Goal: Task Accomplishment & Management: Use online tool/utility

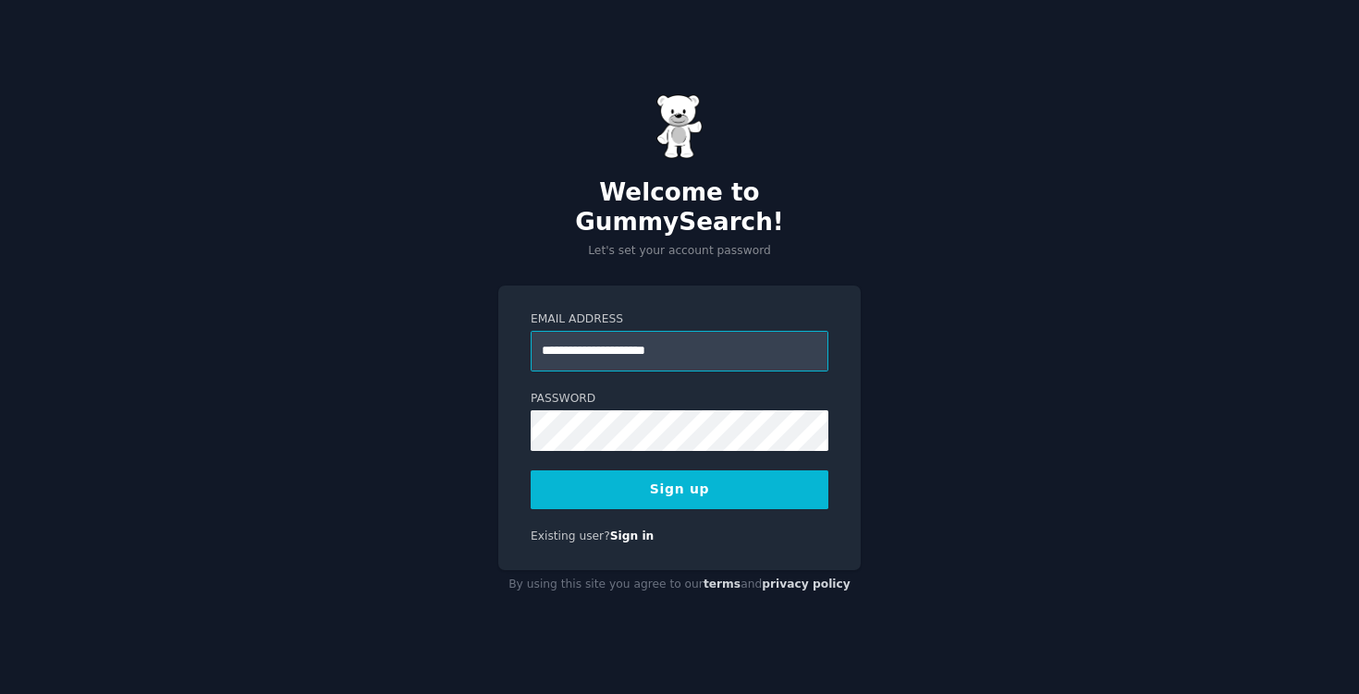
type input "**********"
click at [531, 471] on button "Sign up" at bounding box center [680, 490] width 298 height 39
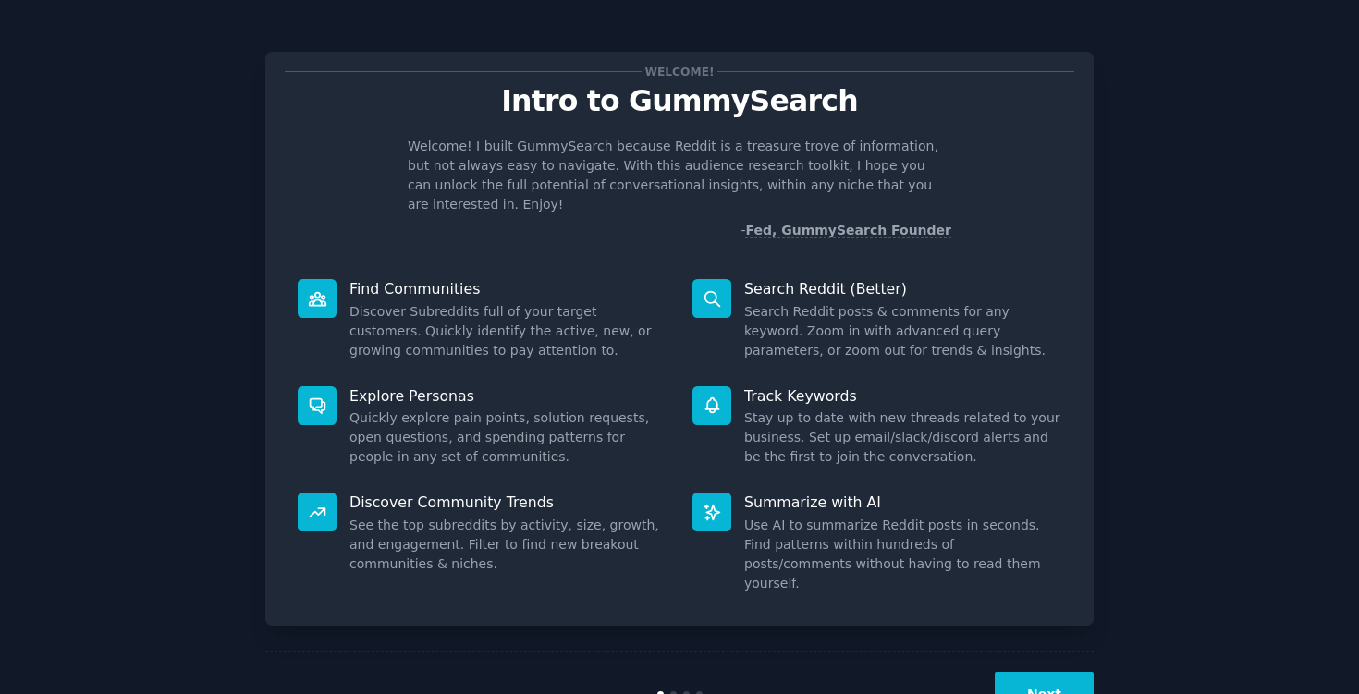
click at [1097, 661] on div "Welcome! Intro to GummySearch Welcome! I built GummySearch because Reddit is a …" at bounding box center [679, 381] width 1307 height 711
click at [1077, 672] on button "Next" at bounding box center [1044, 694] width 99 height 45
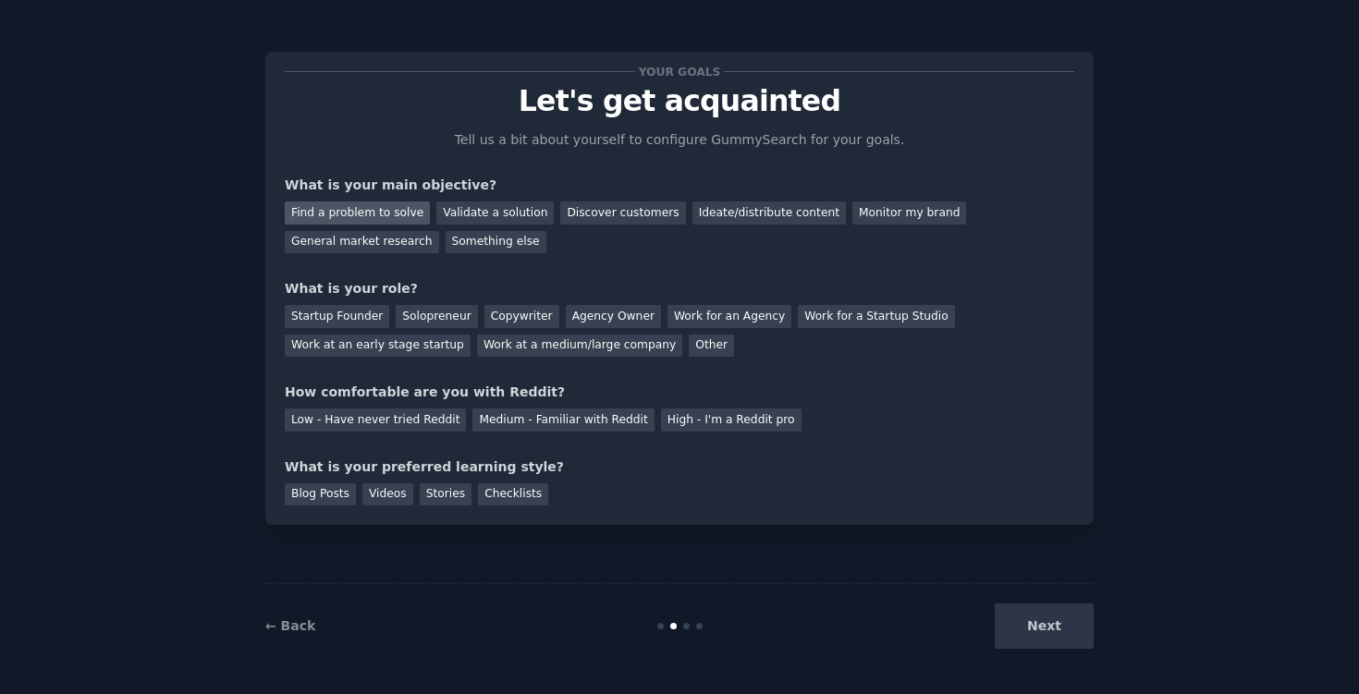
click at [372, 214] on div "Find a problem to solve" at bounding box center [357, 213] width 145 height 23
click at [491, 214] on div "Validate a solution" at bounding box center [494, 213] width 117 height 23
click at [389, 201] on div "Find a problem to solve Validate a solution Discover customers Ideate/distribut…" at bounding box center [679, 224] width 789 height 58
click at [385, 210] on div "Find a problem to solve" at bounding box center [357, 213] width 145 height 23
click at [435, 319] on div "Solopreneur" at bounding box center [436, 316] width 81 height 23
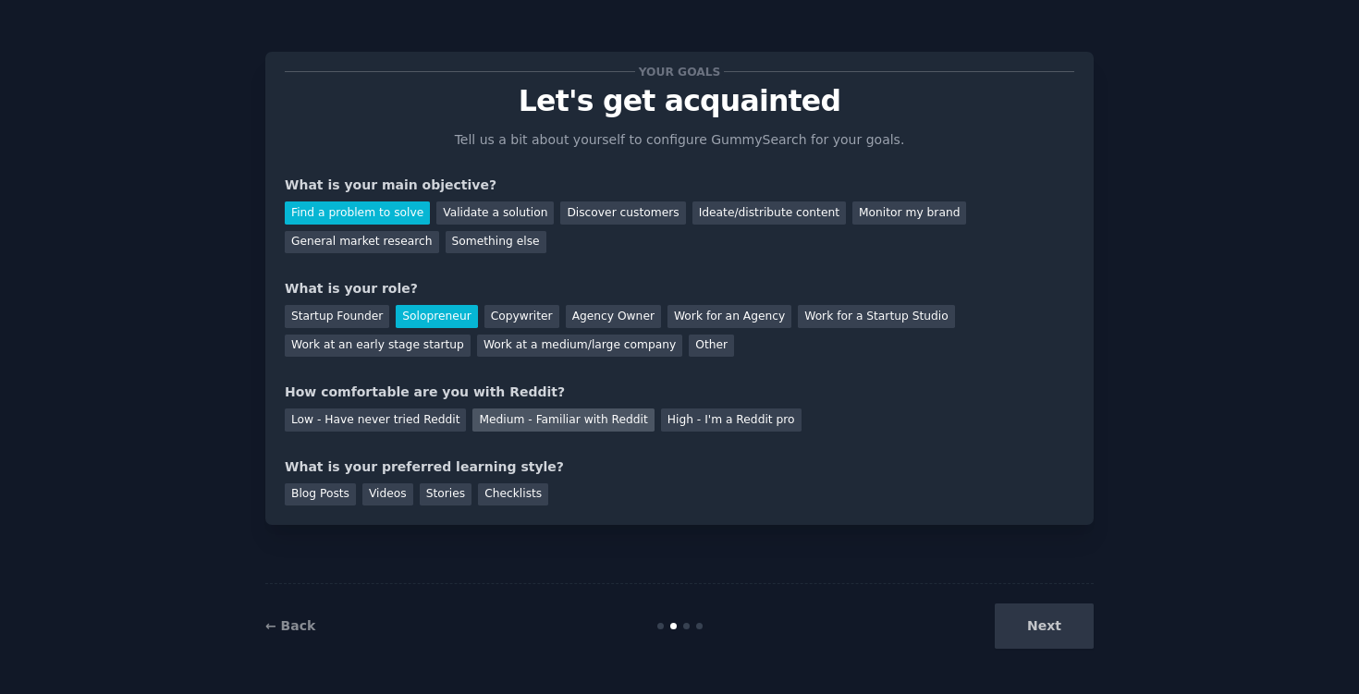
click at [532, 425] on div "Medium - Familiar with Reddit" at bounding box center [562, 420] width 181 height 23
drag, startPoint x: 386, startPoint y: 469, endPoint x: 496, endPoint y: 471, distance: 110.0
click at [496, 471] on div "What is your preferred learning style?" at bounding box center [679, 467] width 789 height 19
click at [403, 469] on div "What is your preferred learning style?" at bounding box center [679, 467] width 789 height 19
click at [317, 488] on div "Blog Posts" at bounding box center [320, 494] width 71 height 23
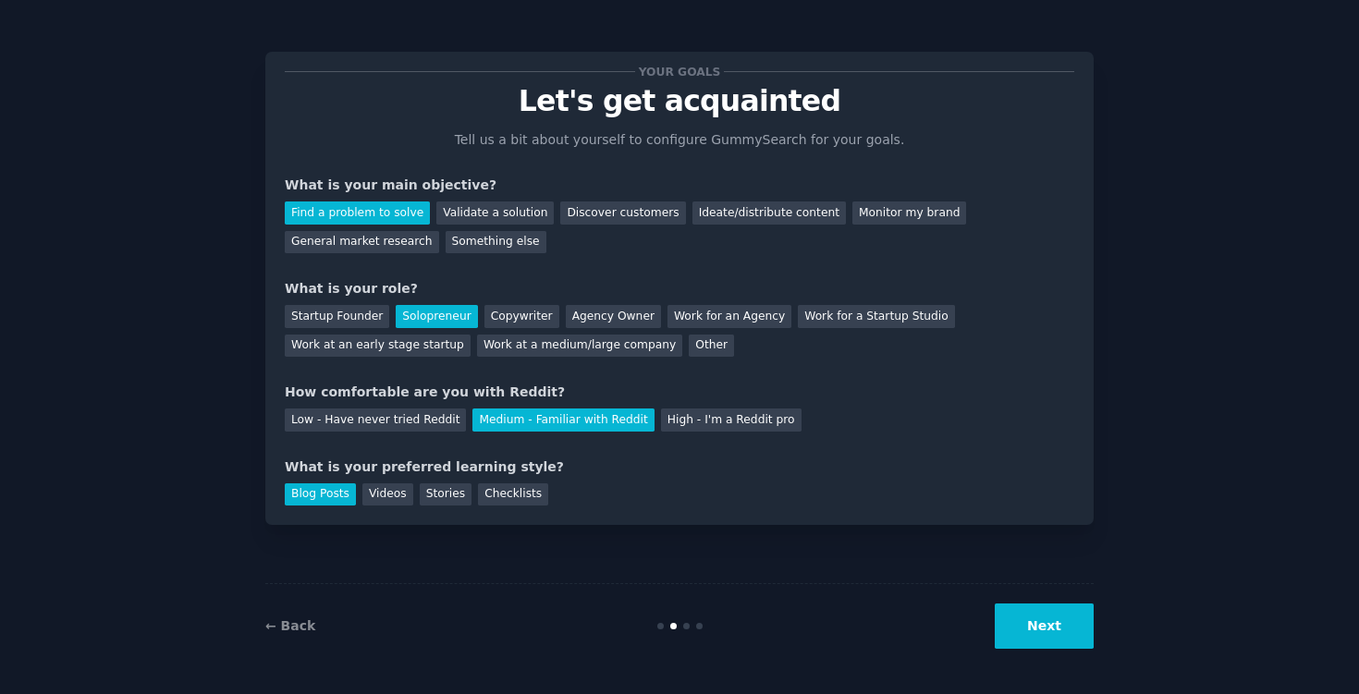
click at [1010, 622] on button "Next" at bounding box center [1044, 626] width 99 height 45
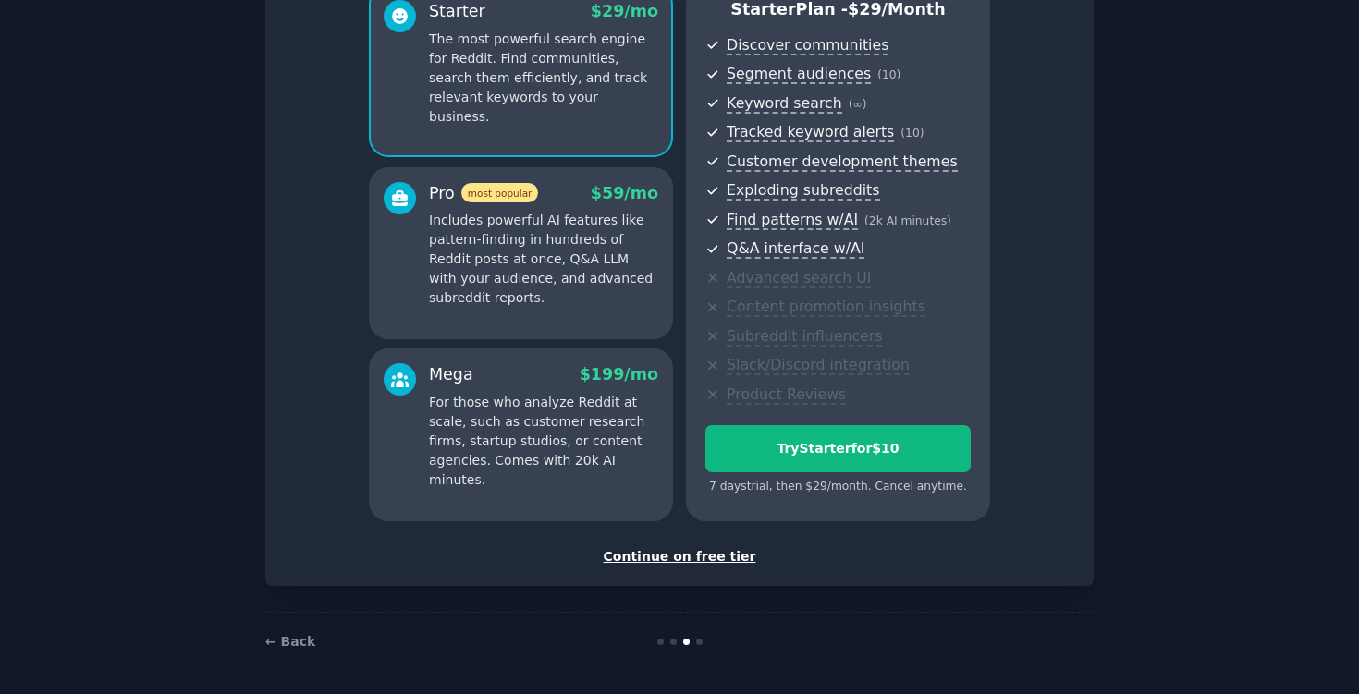
scroll to position [182, 0]
click at [699, 554] on div "Continue on free tier" at bounding box center [679, 554] width 789 height 19
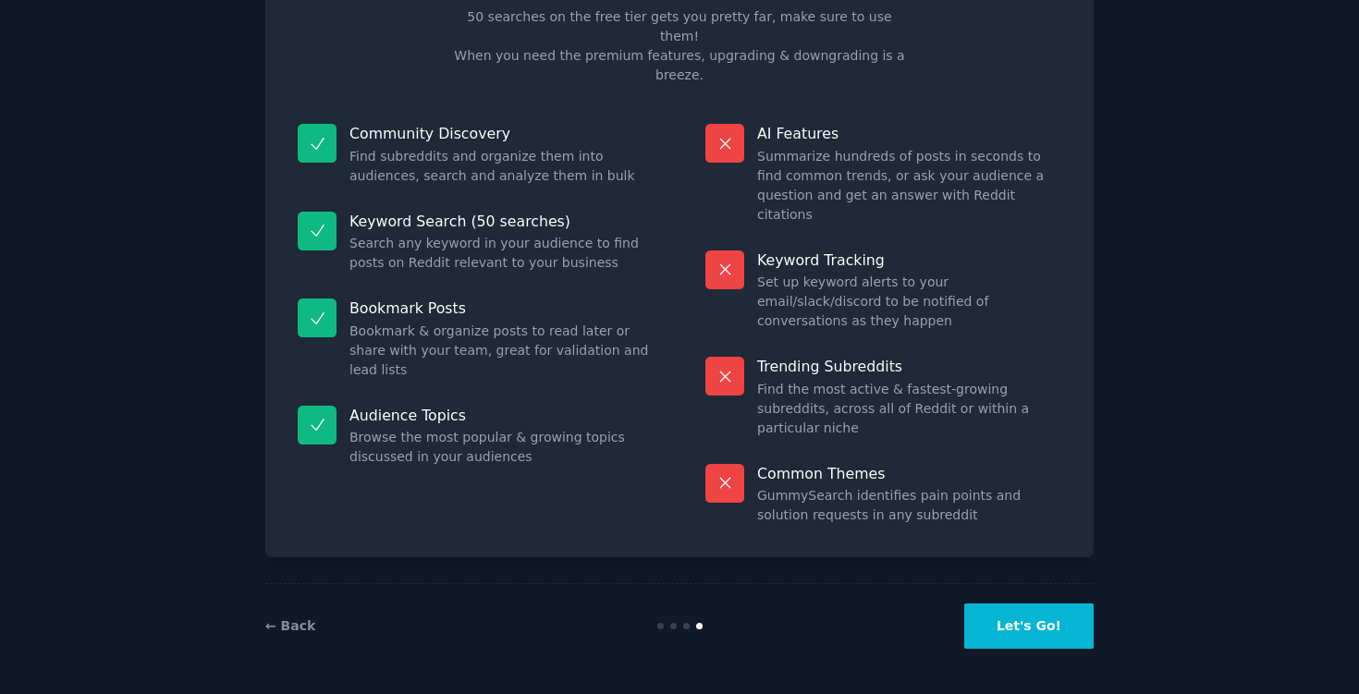
scroll to position [26, 0]
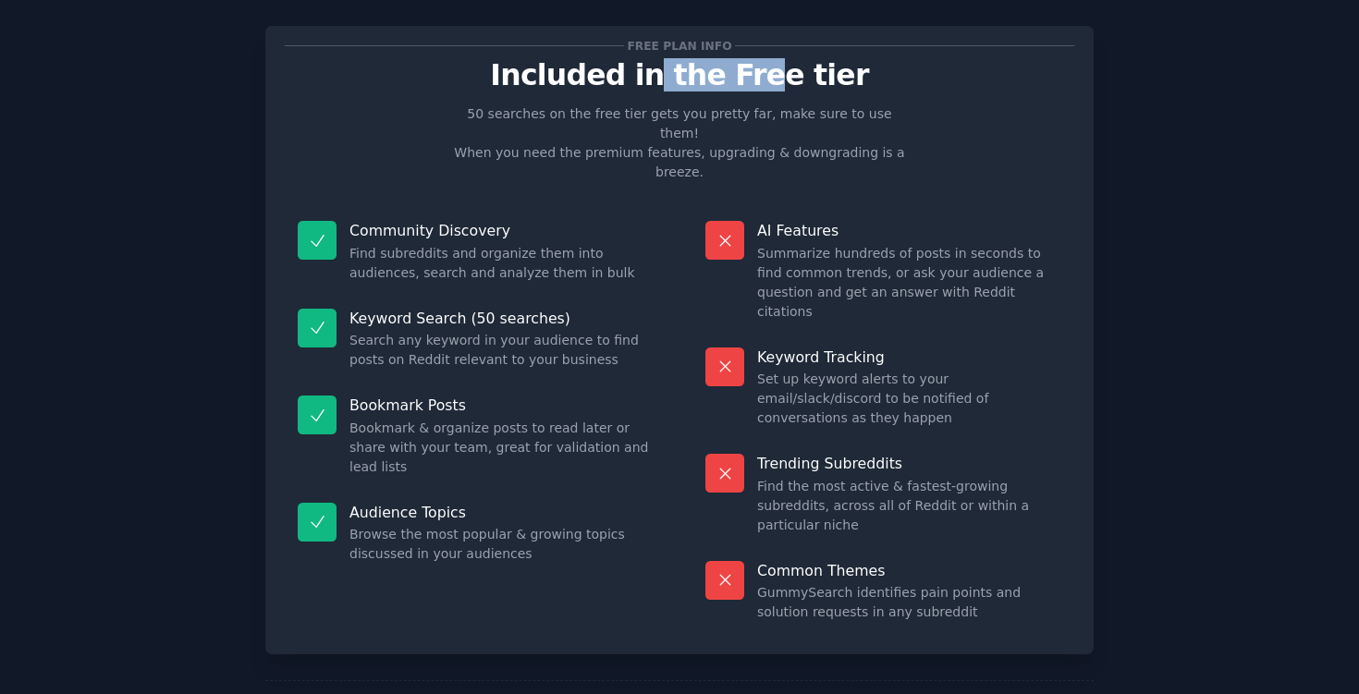
drag, startPoint x: 661, startPoint y: 74, endPoint x: 769, endPoint y: 80, distance: 108.3
click at [771, 79] on p "Included in the Free tier" at bounding box center [679, 75] width 789 height 32
click at [531, 208] on div "Community Discovery Find subreddits and organize them into audiences, search an…" at bounding box center [476, 252] width 382 height 88
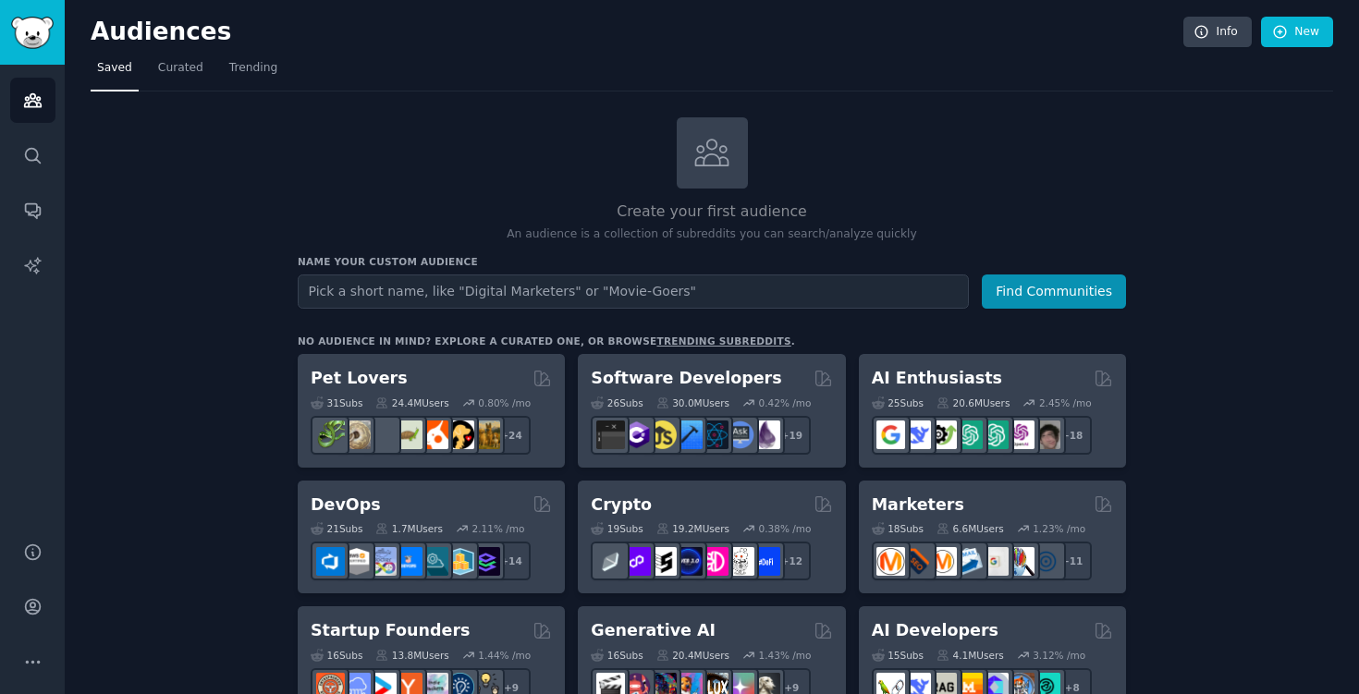
click at [462, 290] on input "text" at bounding box center [633, 292] width 671 height 34
type input "Data Analysis"
click at [1079, 298] on button "Find Communities" at bounding box center [1054, 292] width 144 height 34
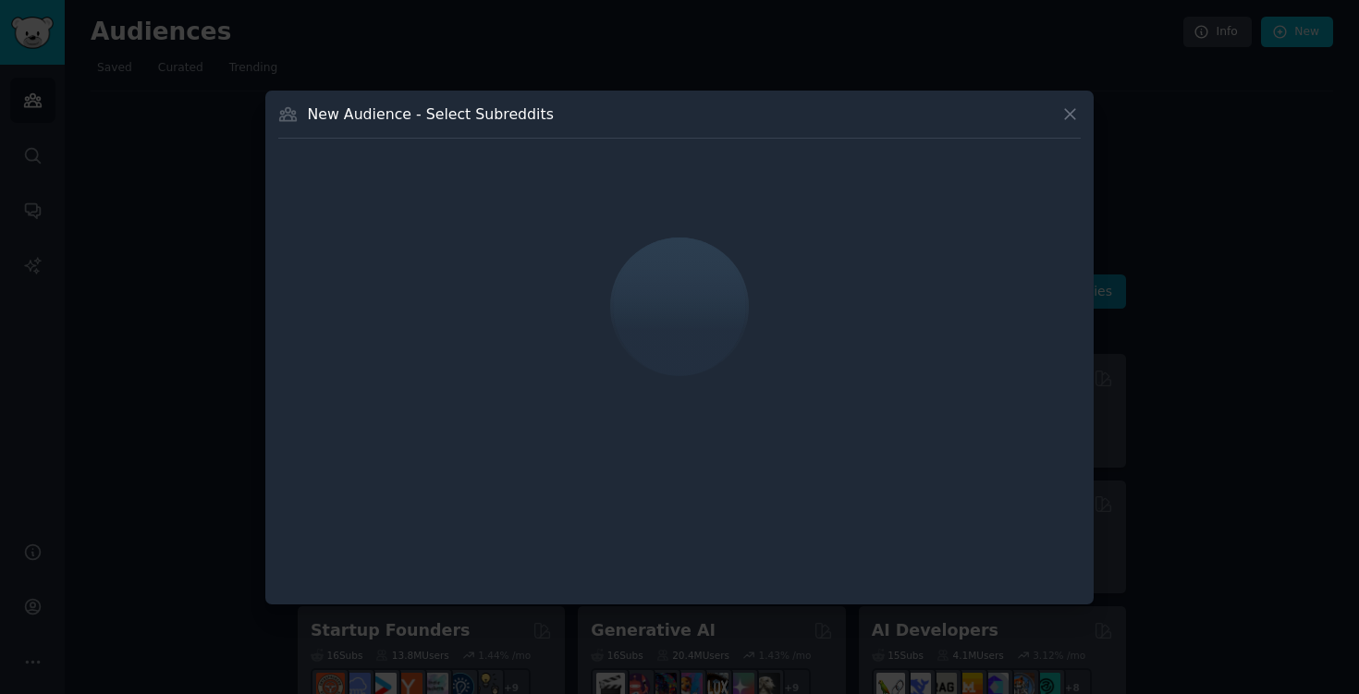
click at [476, 108] on h3 "New Audience - Select Subreddits" at bounding box center [431, 113] width 246 height 19
click at [625, 113] on div "New Audience - Select Subreddits" at bounding box center [679, 121] width 802 height 35
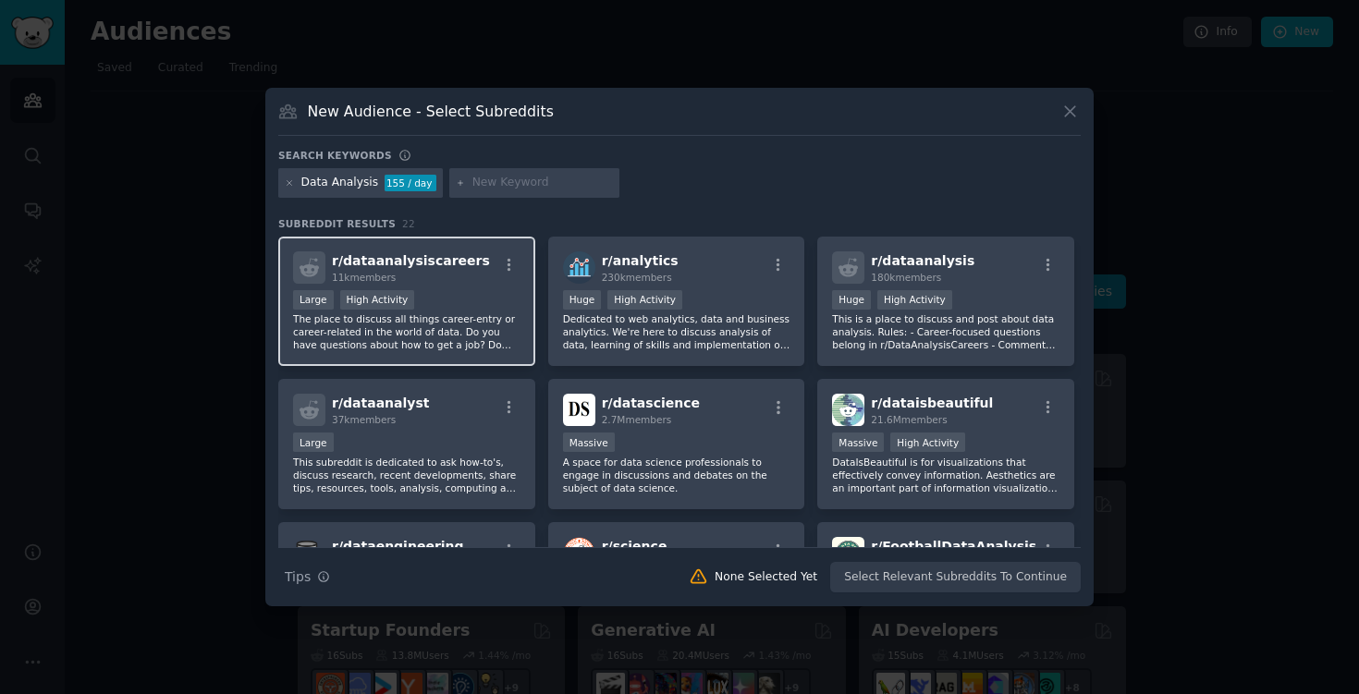
click at [459, 277] on div "11k members" at bounding box center [411, 277] width 158 height 13
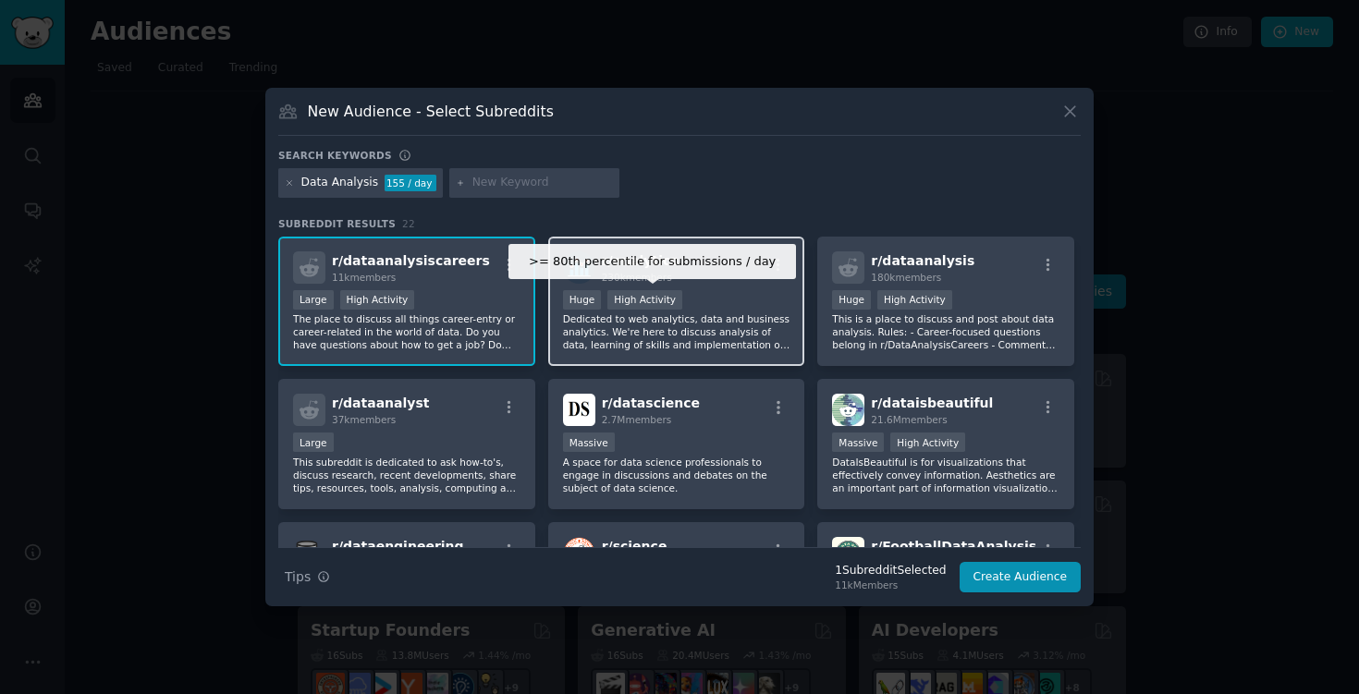
click at [660, 308] on div "High Activity" at bounding box center [644, 299] width 75 height 19
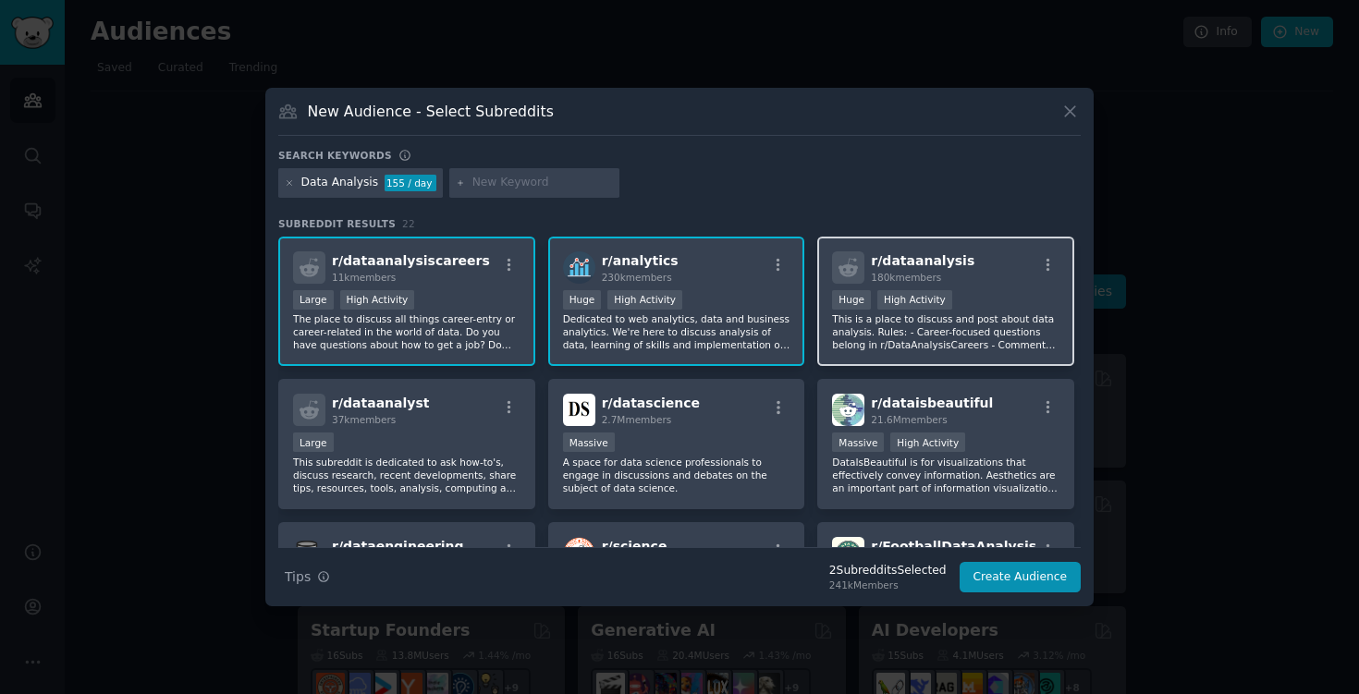
click at [1031, 315] on p "This is a place to discuss and post about data analysis. Rules: - Career-focuse…" at bounding box center [945, 331] width 227 height 39
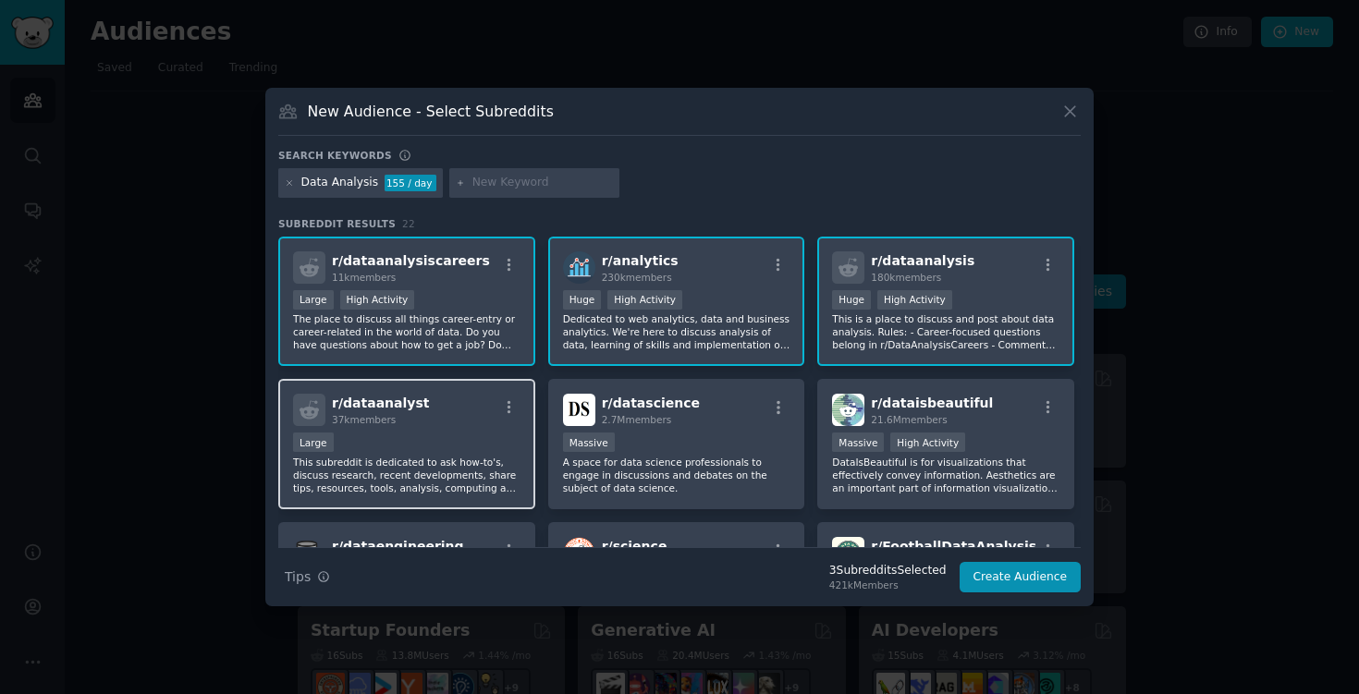
click at [402, 446] on div "Large" at bounding box center [406, 444] width 227 height 23
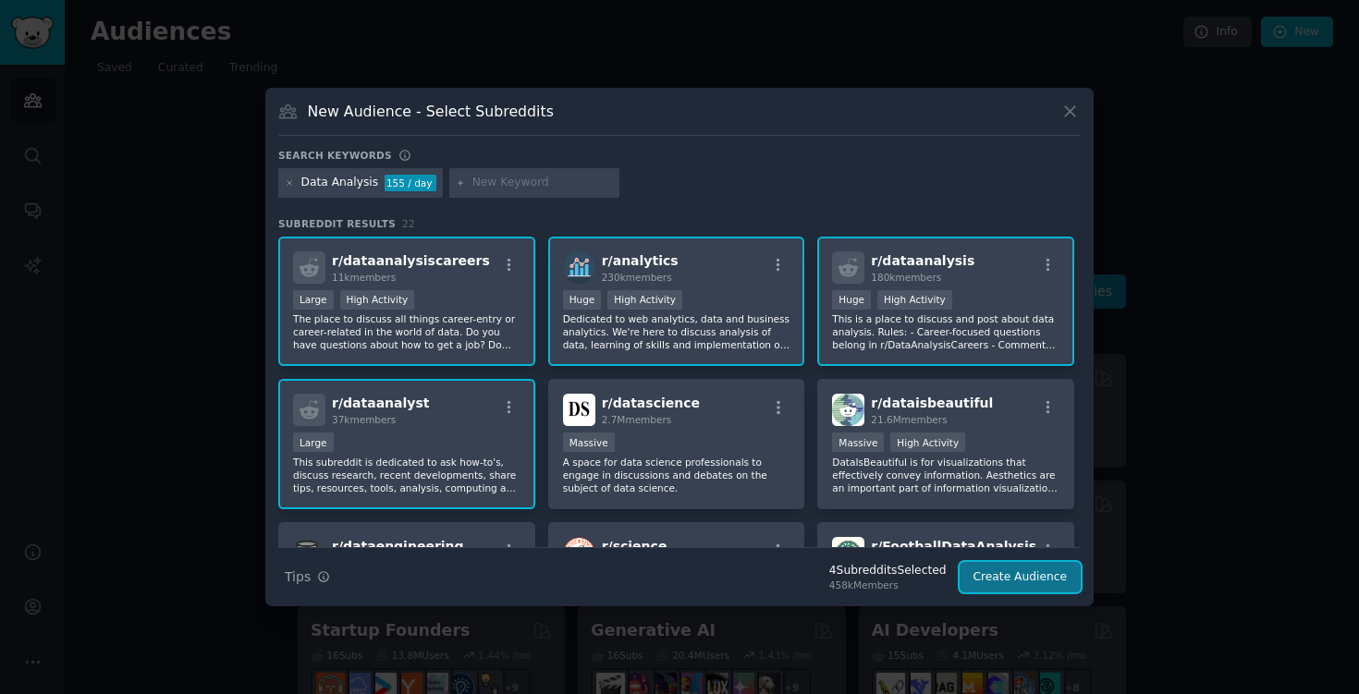
click at [1045, 582] on button "Create Audience" at bounding box center [1021, 577] width 122 height 31
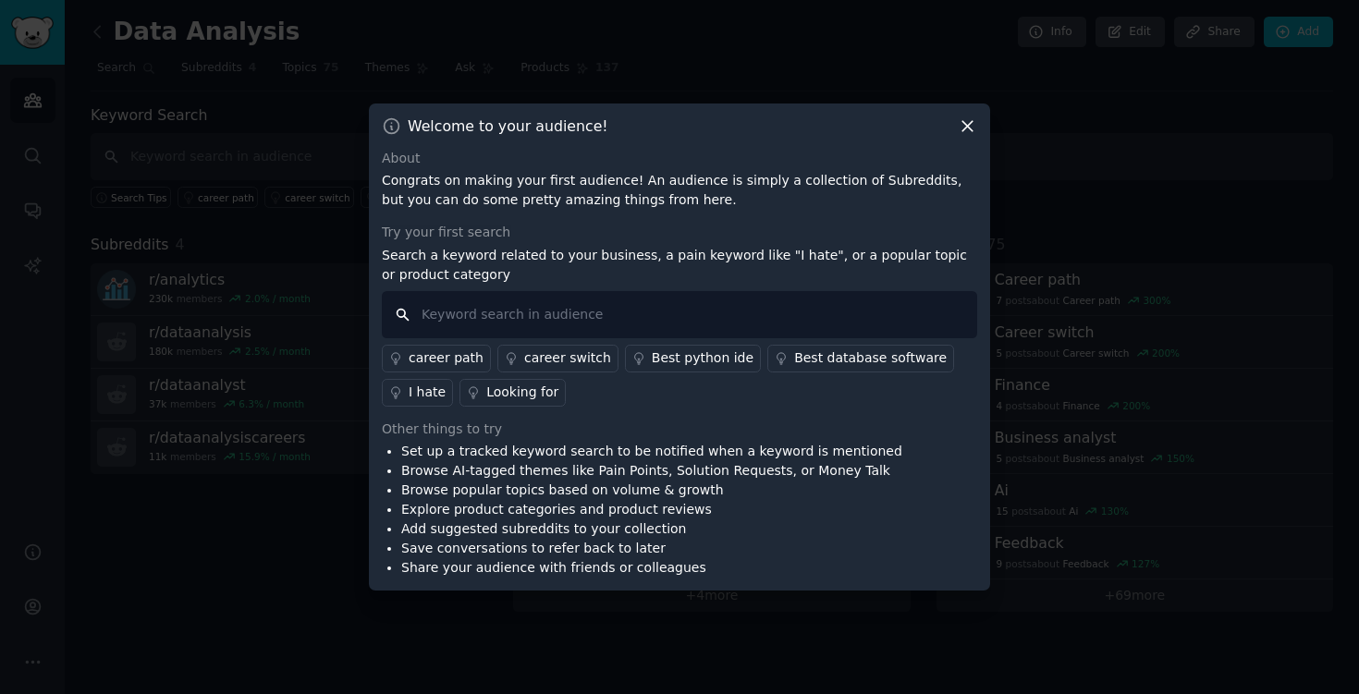
click at [495, 313] on input "text" at bounding box center [679, 314] width 595 height 47
type input "data analysis problems"
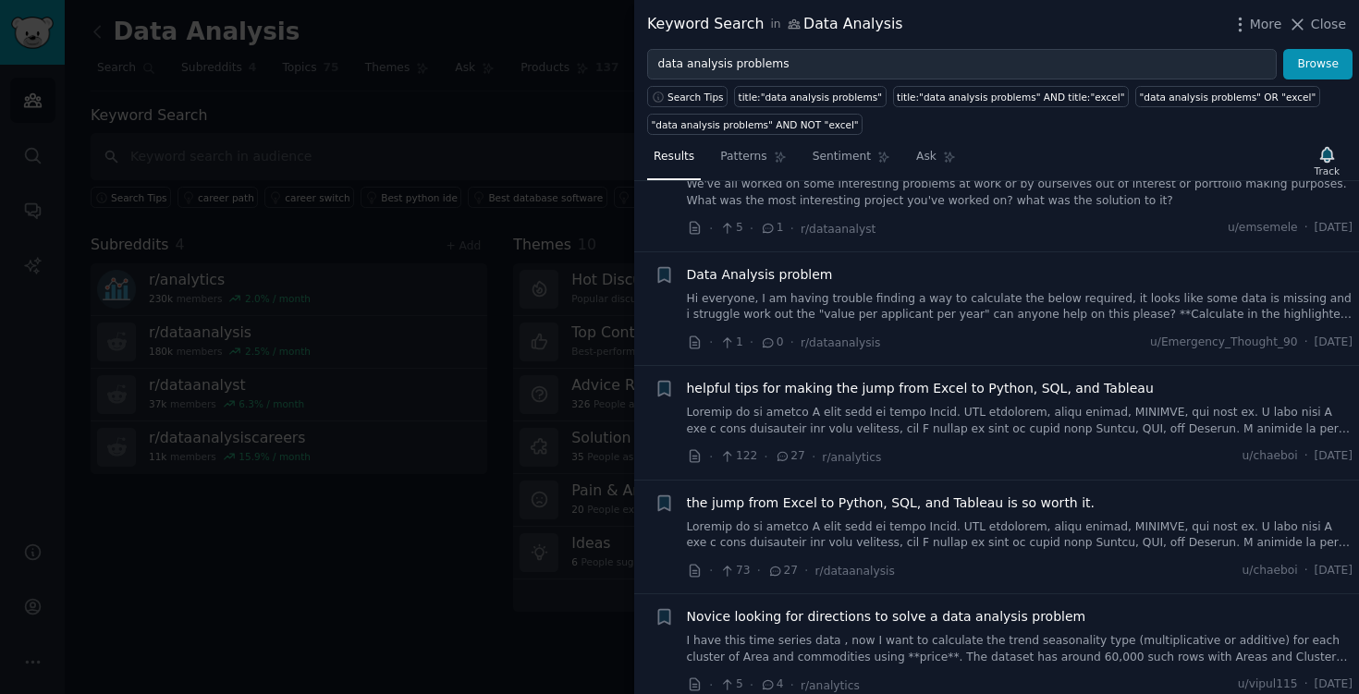
scroll to position [315, 0]
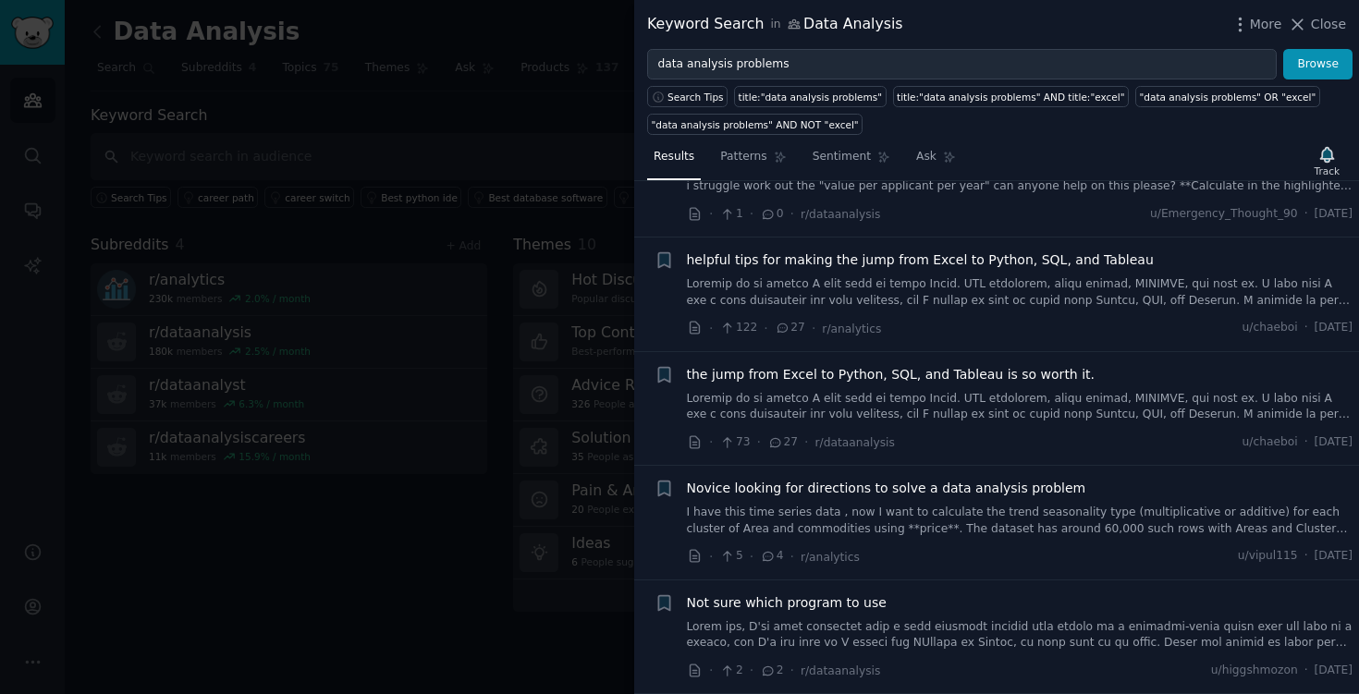
click at [509, 106] on div at bounding box center [679, 347] width 1359 height 694
